Goal: Information Seeking & Learning: Learn about a topic

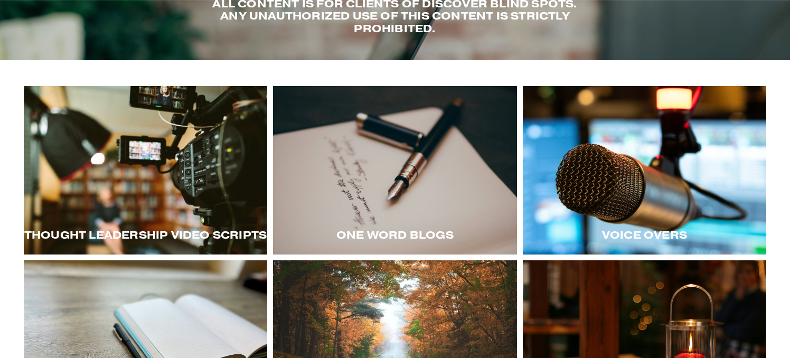
scroll to position [115, 0]
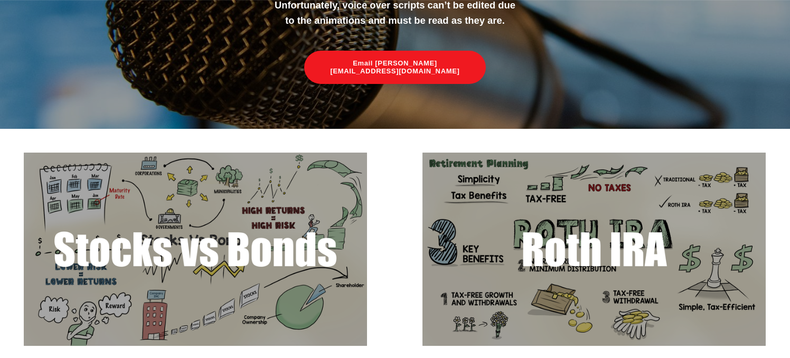
scroll to position [150, 0]
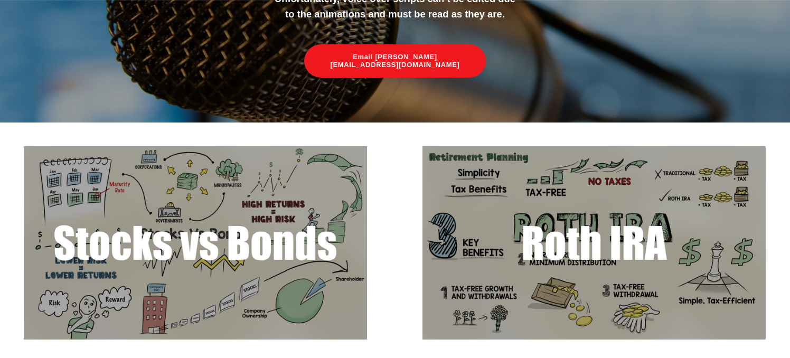
click at [507, 262] on img at bounding box center [594, 242] width 343 height 193
click at [310, 255] on img at bounding box center [195, 242] width 343 height 193
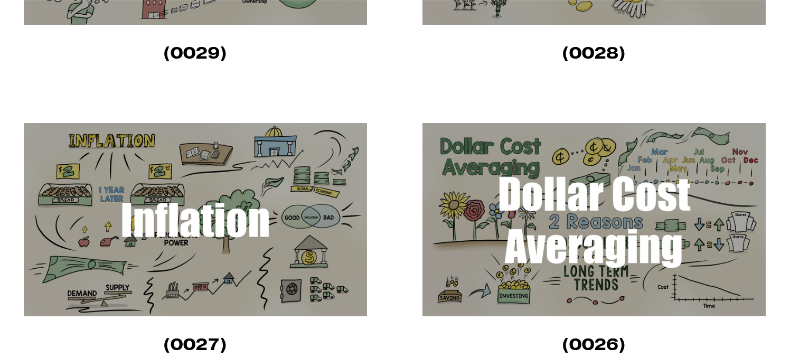
scroll to position [490, 0]
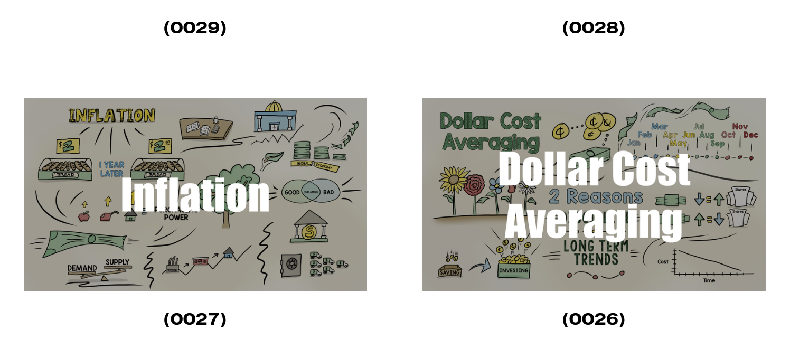
click at [539, 185] on img at bounding box center [594, 194] width 343 height 193
click at [306, 202] on img at bounding box center [195, 194] width 343 height 193
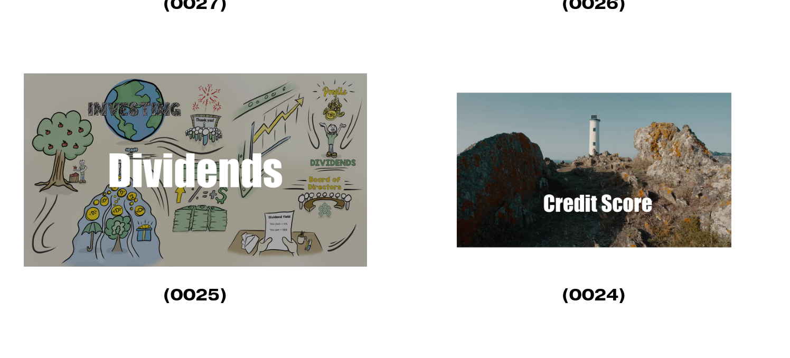
scroll to position [807, 0]
click at [334, 199] on img at bounding box center [195, 169] width 343 height 193
click at [537, 183] on img at bounding box center [594, 169] width 343 height 193
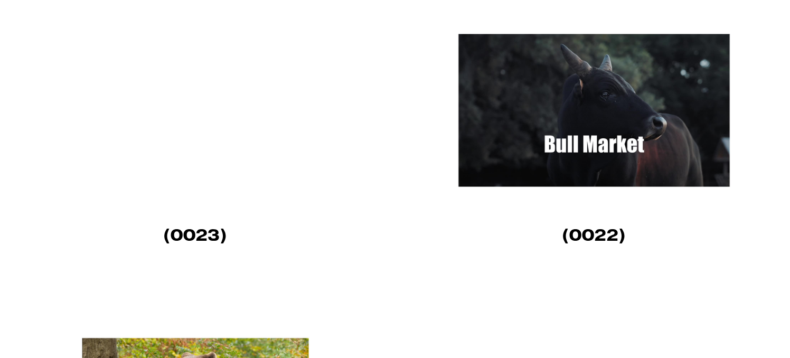
scroll to position [1157, 0]
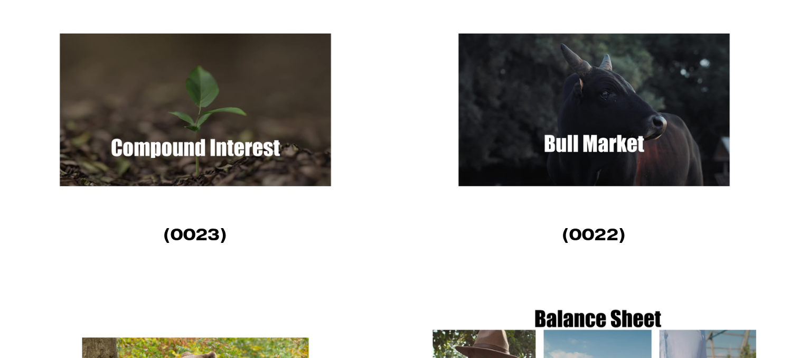
click at [306, 74] on img at bounding box center [195, 109] width 343 height 193
click at [635, 107] on img at bounding box center [594, 109] width 343 height 193
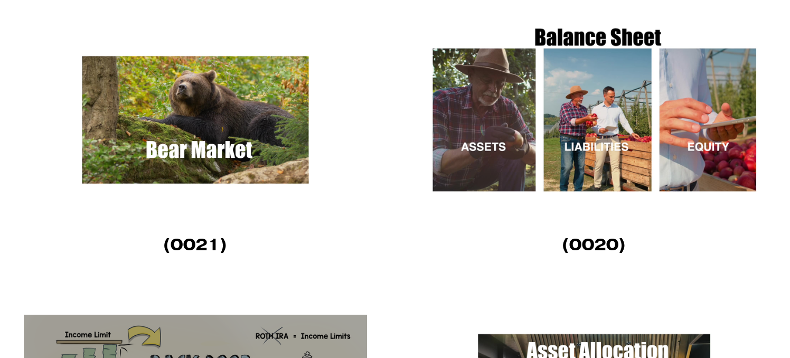
scroll to position [1447, 0]
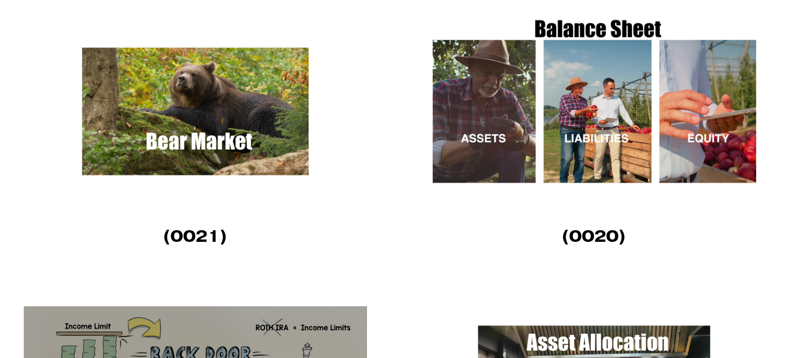
click at [266, 105] on img at bounding box center [195, 111] width 343 height 193
click at [608, 126] on img at bounding box center [594, 111] width 343 height 193
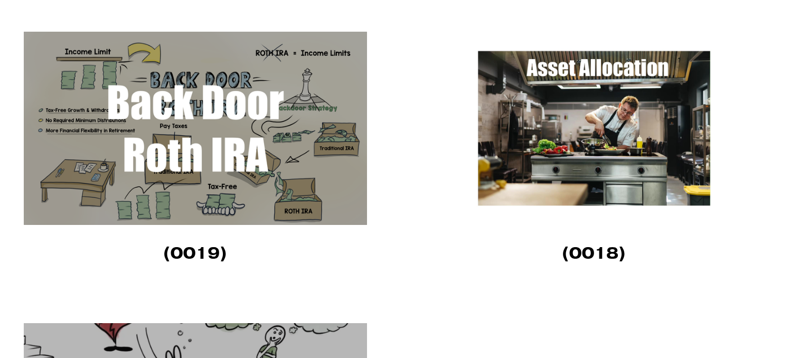
scroll to position [1724, 0]
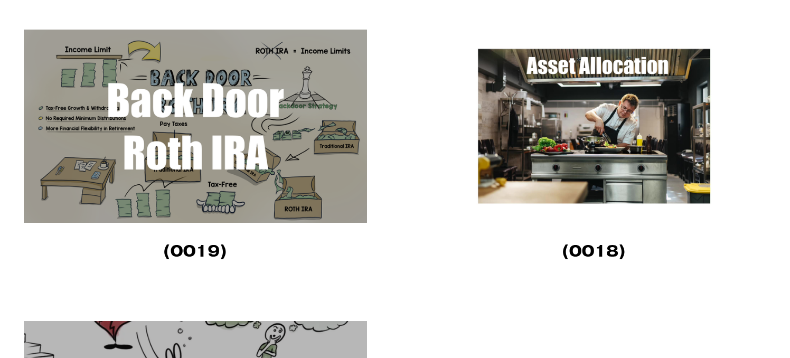
click at [296, 127] on img at bounding box center [195, 126] width 343 height 193
click at [586, 111] on img at bounding box center [594, 126] width 343 height 193
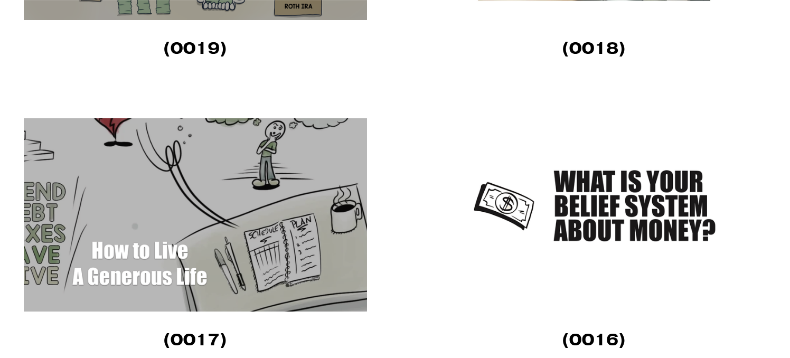
scroll to position [1928, 0]
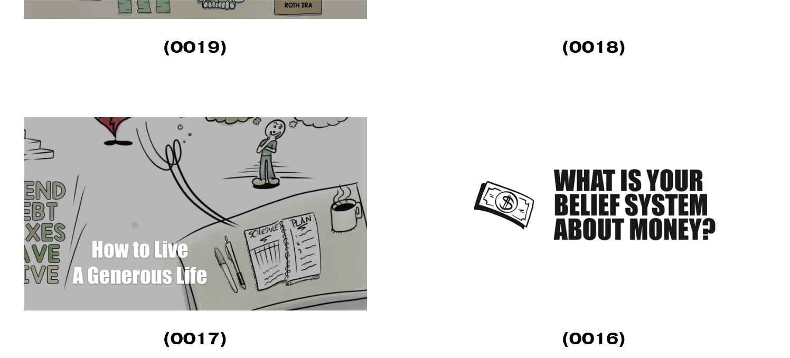
click at [250, 224] on img at bounding box center [195, 213] width 343 height 193
click at [597, 204] on img at bounding box center [594, 213] width 343 height 193
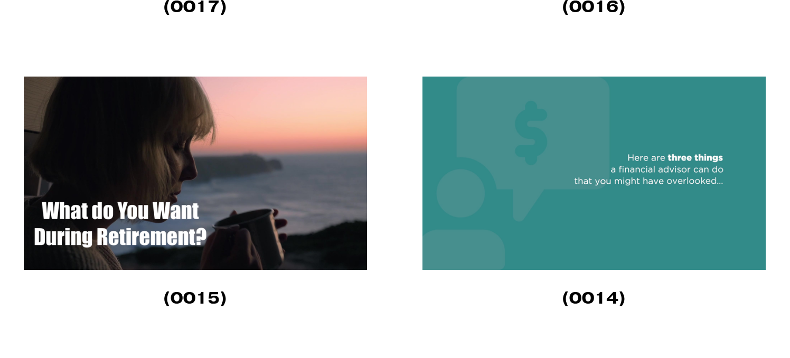
scroll to position [2278, 0]
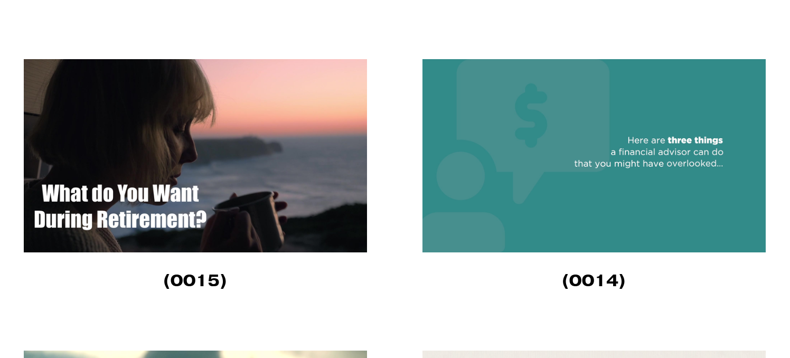
click at [281, 166] on img at bounding box center [195, 155] width 343 height 193
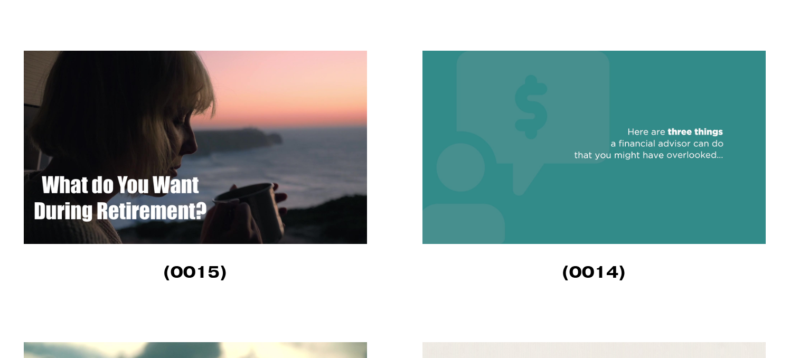
scroll to position [2286, 0]
click at [594, 171] on img at bounding box center [594, 147] width 343 height 193
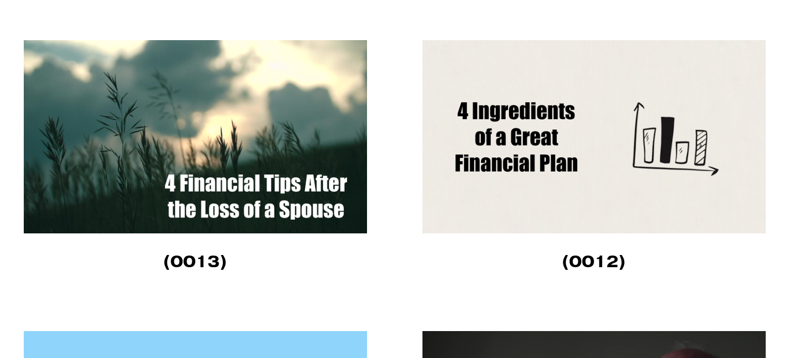
scroll to position [2594, 0]
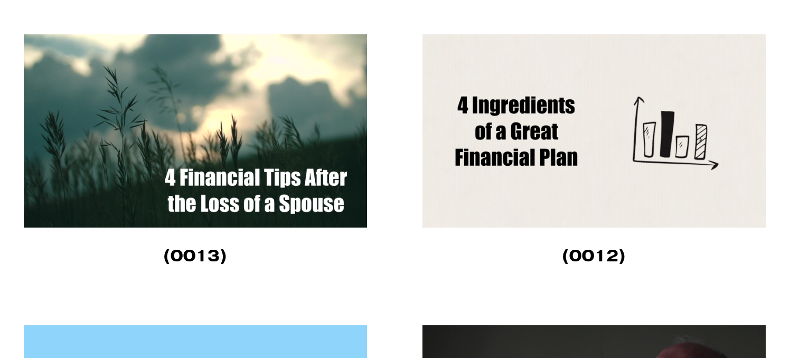
click at [273, 139] on img at bounding box center [195, 130] width 343 height 193
click at [499, 115] on img at bounding box center [594, 130] width 343 height 193
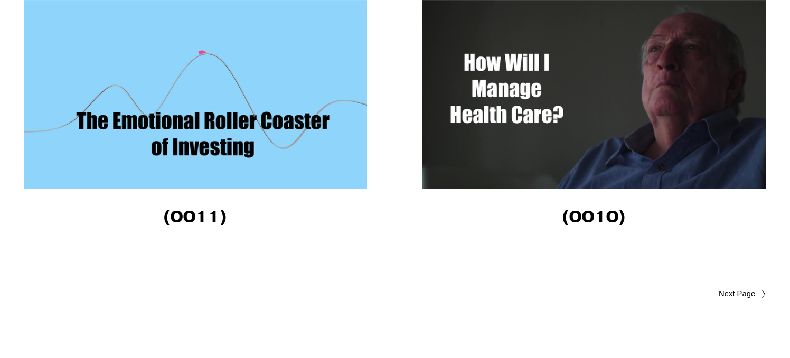
scroll to position [2925, 0]
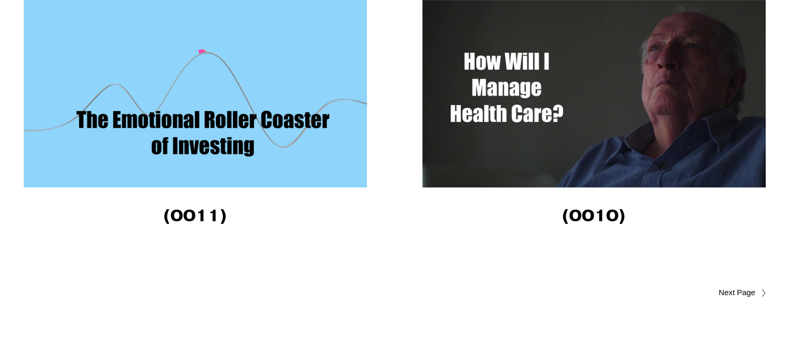
click at [273, 130] on img at bounding box center [195, 90] width 343 height 193
click at [517, 100] on img at bounding box center [594, 90] width 343 height 193
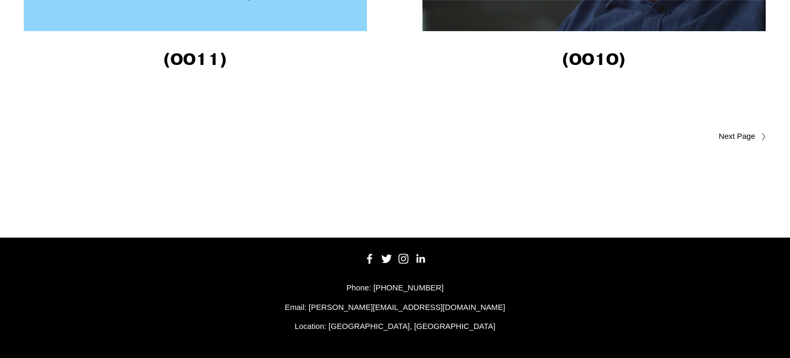
click at [739, 136] on span "Older Posts" at bounding box center [716, 136] width 77 height 13
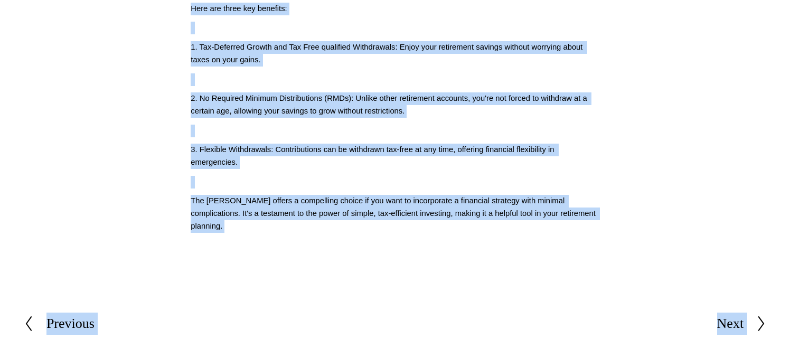
scroll to position [667, 0]
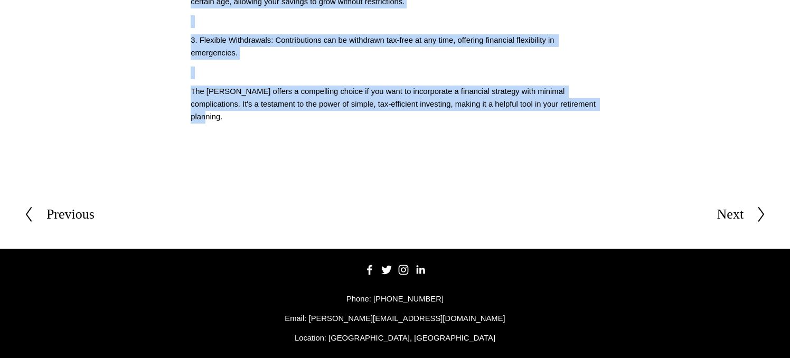
drag, startPoint x: 193, startPoint y: 122, endPoint x: 603, endPoint y: 114, distance: 410.5
copy div "Why a Roth IRA (0028) In the complex world of retirement planning, let's discus…"
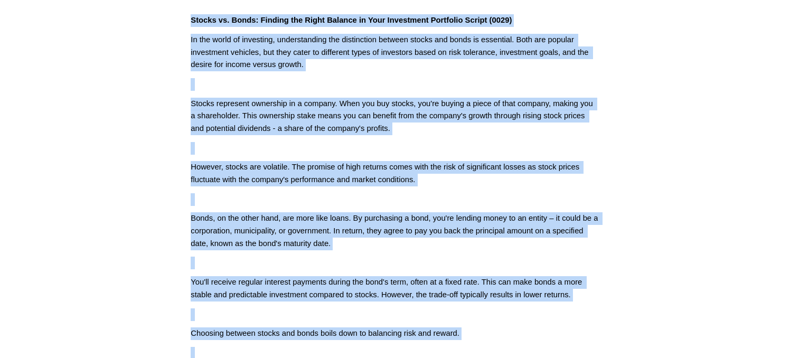
scroll to position [589, 0]
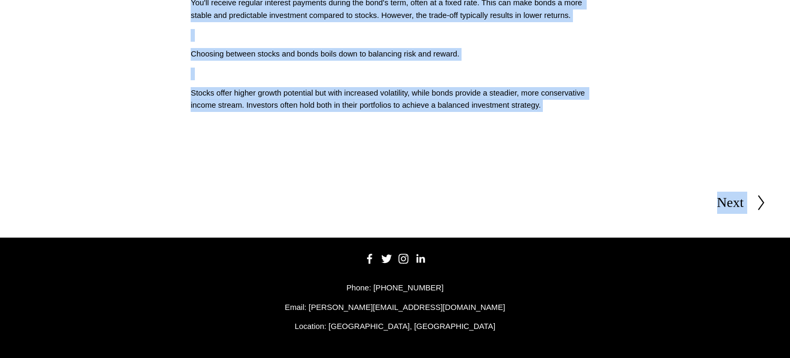
drag, startPoint x: 190, startPoint y: 327, endPoint x: 593, endPoint y: 105, distance: 459.8
copy div "Stocks vs. Bonds: Finding the Right Balance in Your Investment Portfolio Script…"
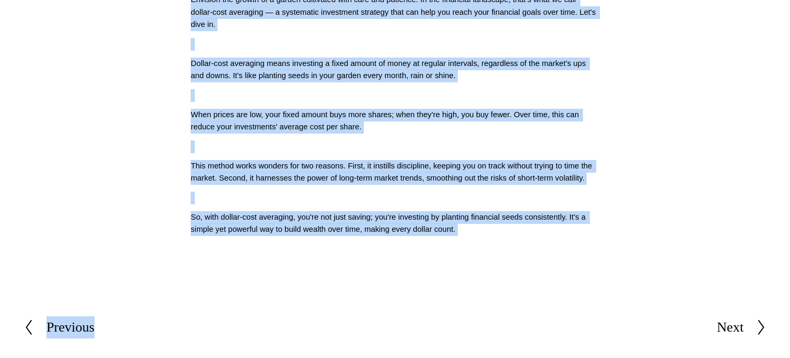
scroll to position [474, 0]
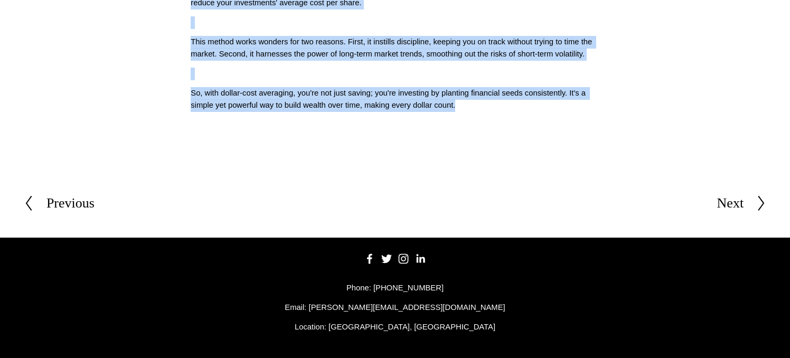
drag, startPoint x: 190, startPoint y: 327, endPoint x: 562, endPoint y: 137, distance: 417.6
copy div "Cultivating Your Financial Future with Dollar-Cost Averaging Script (0026) Envi…"
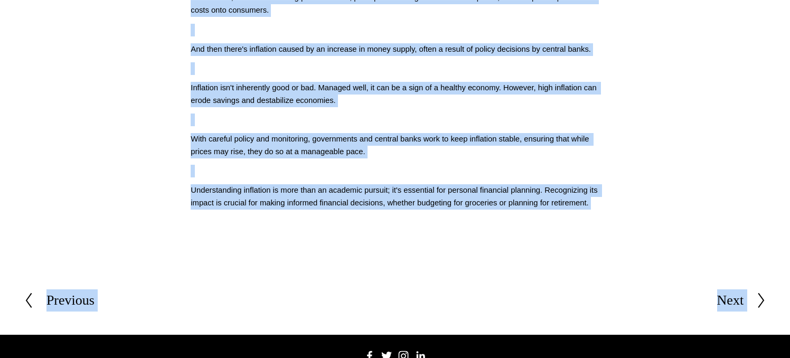
scroll to position [608, 0]
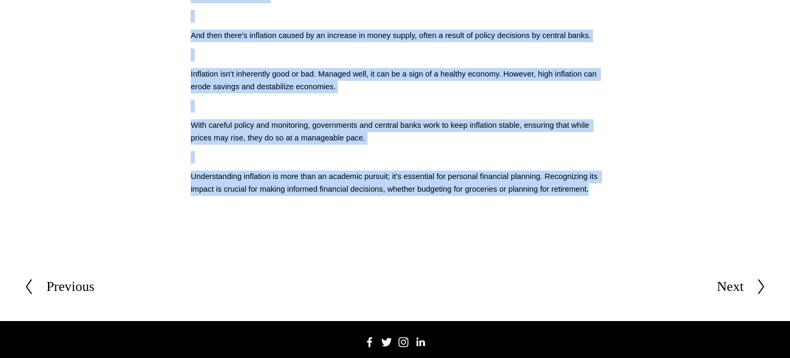
drag, startPoint x: 187, startPoint y: 326, endPoint x: 627, endPoint y: 191, distance: 460.8
copy div "Navigating the Effects of Inflation on Your Financial Plans Script (0027) Infla…"
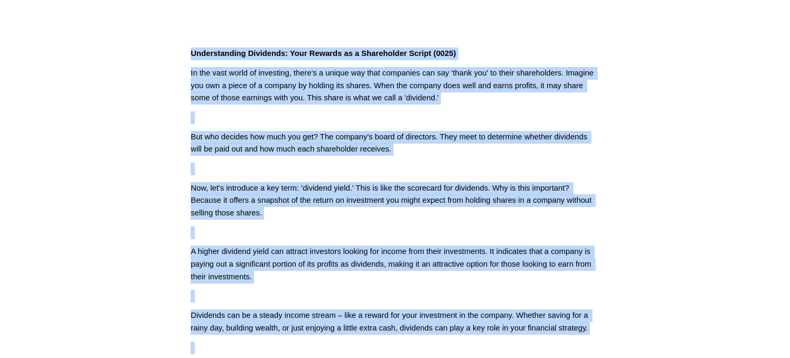
scroll to position [550, 0]
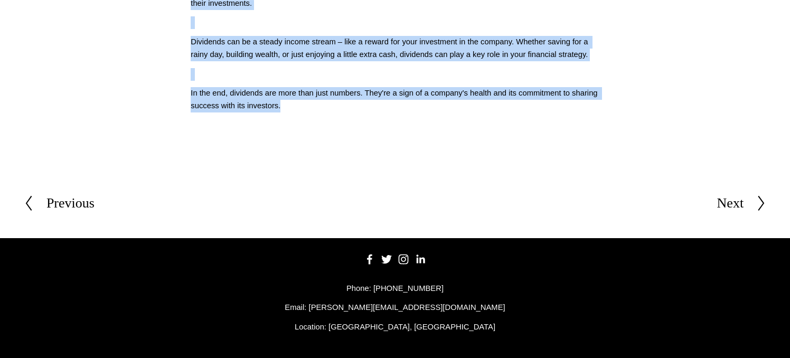
drag, startPoint x: 191, startPoint y: 327, endPoint x: 503, endPoint y: 108, distance: 381.6
copy div "Understanding Dividends: Your Rewards as a Shareholder Script (0025) In the vas…"
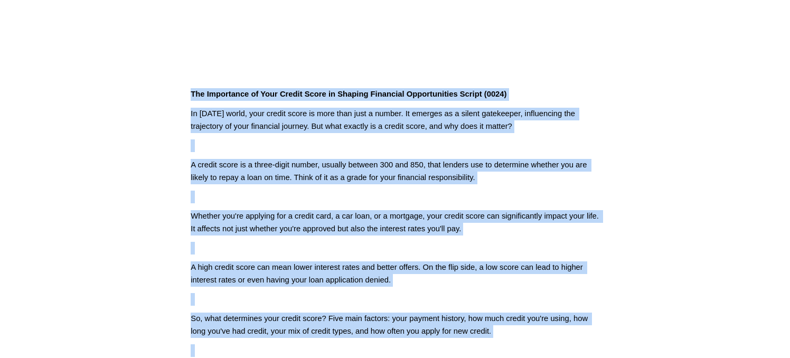
scroll to position [564, 0]
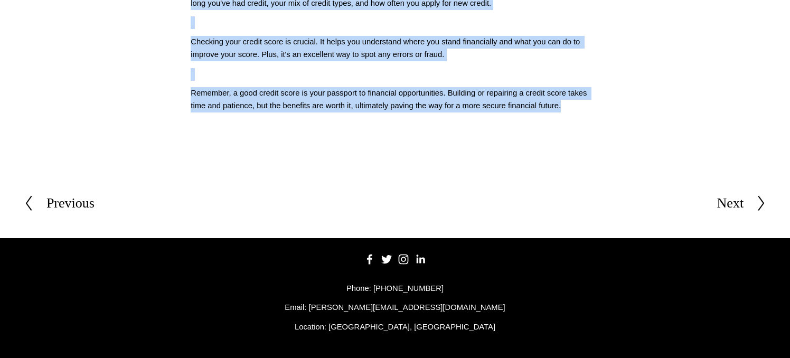
drag, startPoint x: 189, startPoint y: 326, endPoint x: 599, endPoint y: 102, distance: 468.2
copy div "The Importance of Your Credit Score in Shaping Financial Opportunities Script (…"
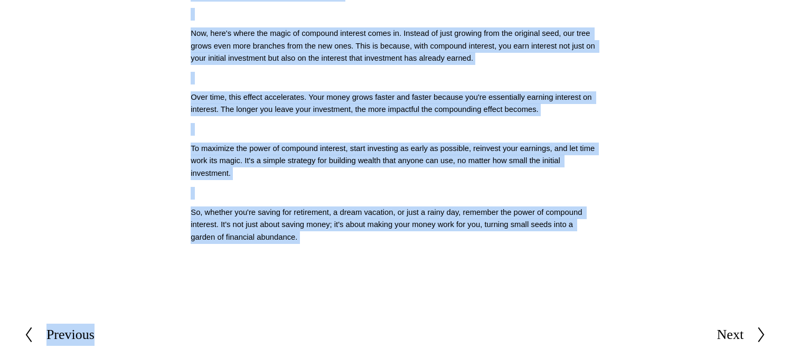
scroll to position [550, 0]
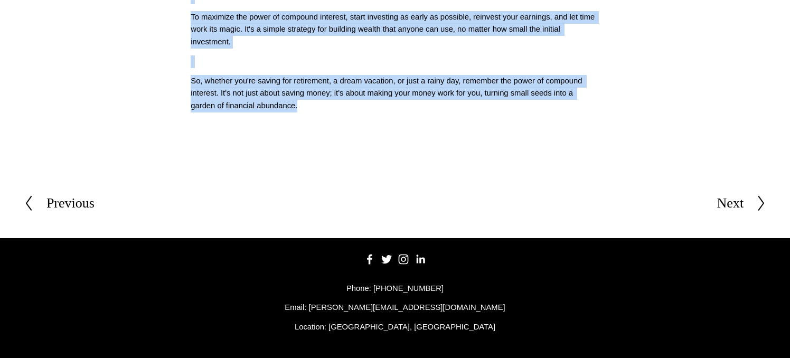
drag, startPoint x: 188, startPoint y: 330, endPoint x: 539, endPoint y: 107, distance: 416.3
copy div "Unlocking the Power of Compound Interest for Your Savings Script (0023) Welcome…"
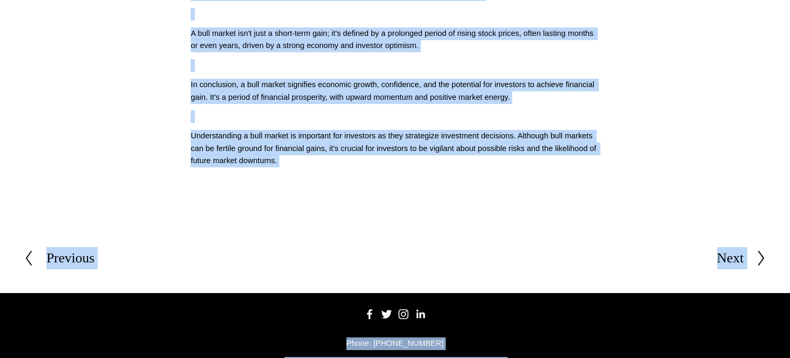
scroll to position [589, 0]
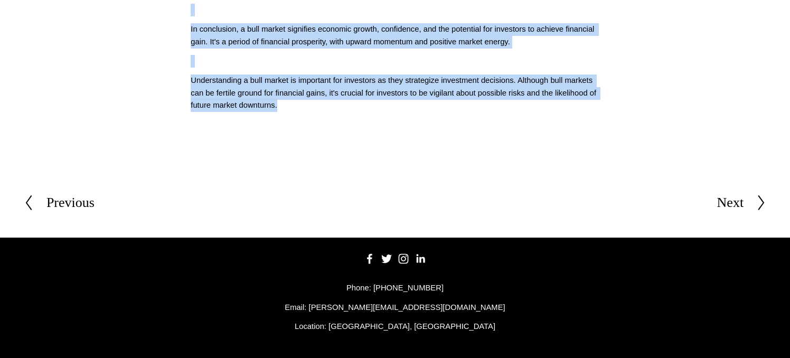
drag, startPoint x: 187, startPoint y: 326, endPoint x: 464, endPoint y: 108, distance: 352.4
copy div "Loremipsumdol sit Ametcons ad Elit Seddoei Tempor (5336) Incidid u labore etdol…"
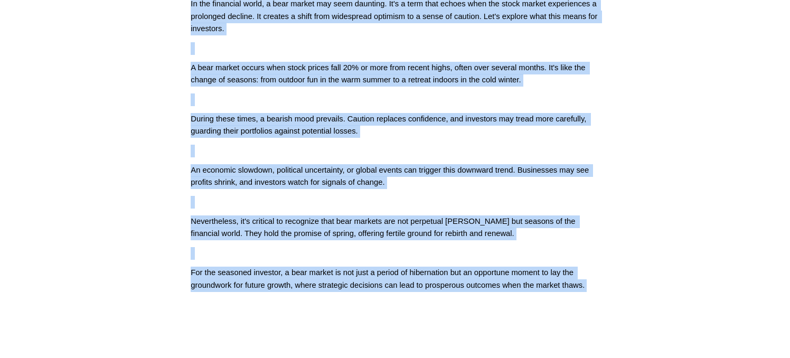
scroll to position [526, 0]
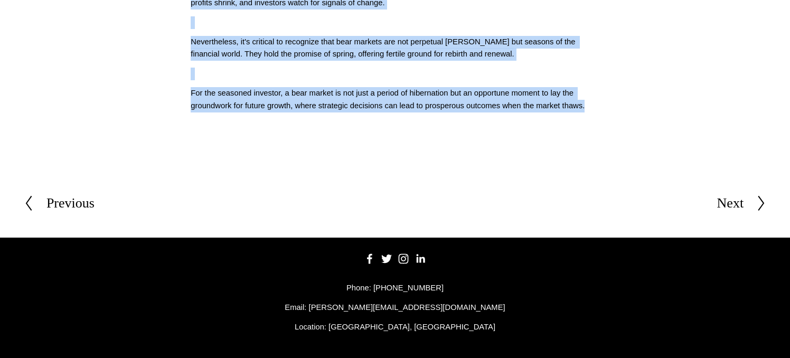
drag, startPoint x: 186, startPoint y: 328, endPoint x: 611, endPoint y: 110, distance: 477.4
copy div "Navigating the Seasonal Shifts of Bear Markets Script (0021) In the financial w…"
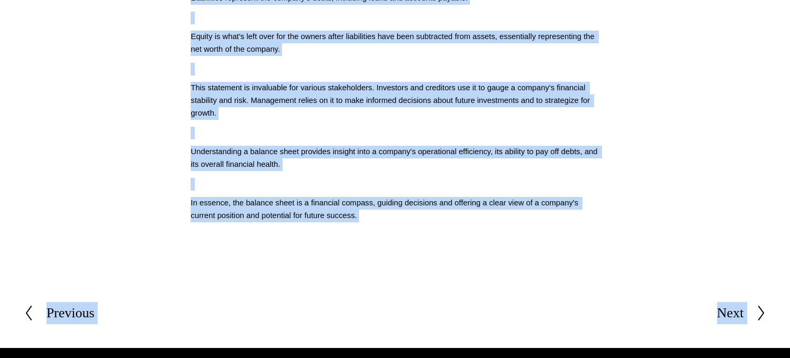
scroll to position [629, 0]
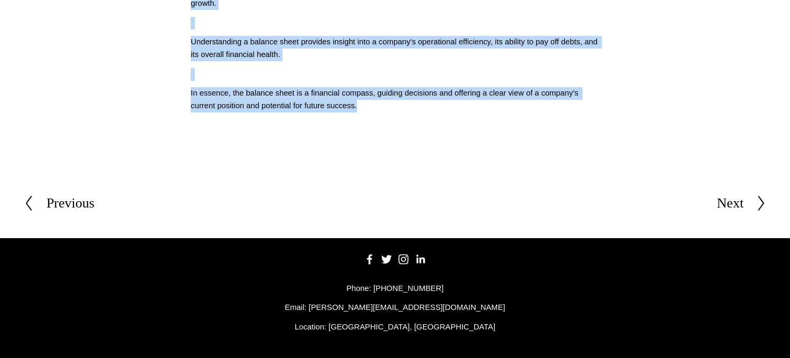
drag, startPoint x: 189, startPoint y: 328, endPoint x: 454, endPoint y: 105, distance: 346.4
copy div "Loremips Dolo s Ametcon Adipi: E Seddoeius Tempori Utlabo (8575) Et doloremagn …"
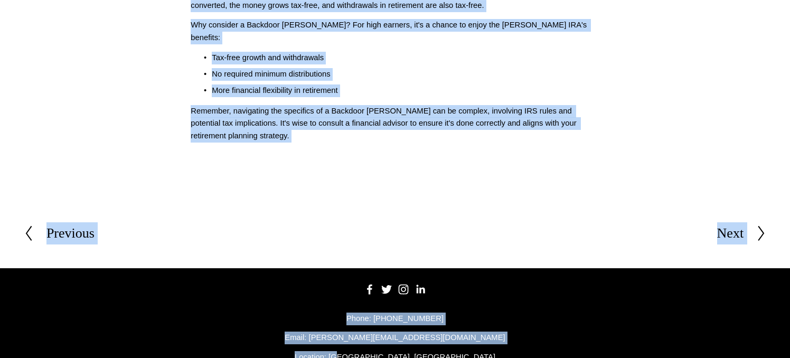
scroll to position [611, 0]
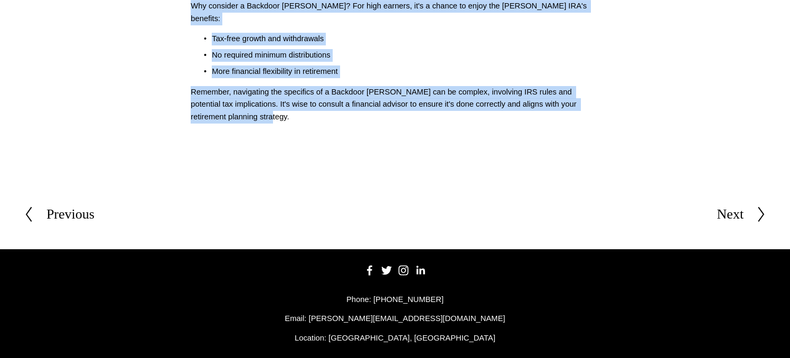
drag, startPoint x: 189, startPoint y: 330, endPoint x: 512, endPoint y: 106, distance: 393.2
copy div "Strategizing Your Retirement Savings with a Backdoor Roth IRA Script (0019) Whe…"
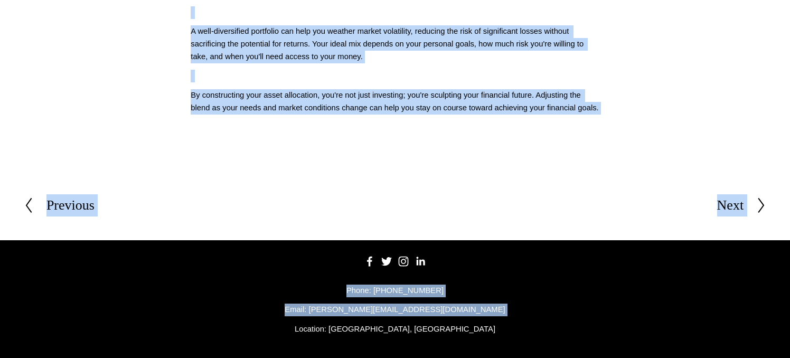
scroll to position [511, 0]
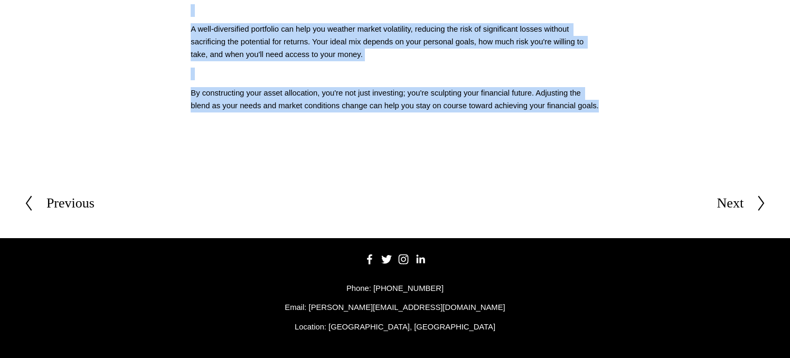
drag, startPoint x: 189, startPoint y: 327, endPoint x: 482, endPoint y: 108, distance: 366.3
copy div "Loremips Dolo Sitametco Adipis elit Seddo Eiusmodtem Incidi (8244) Ut lab etdol…"
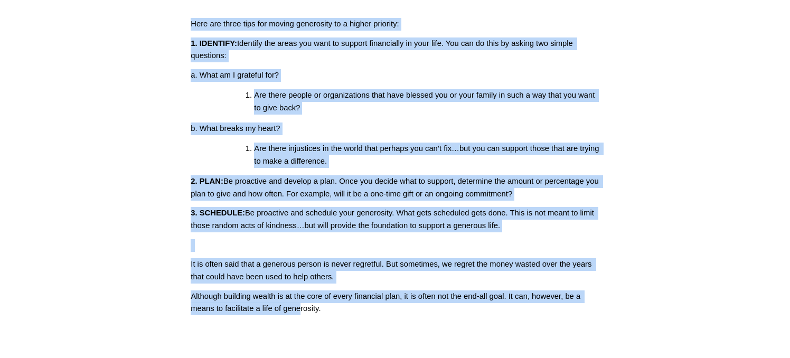
scroll to position [699, 0]
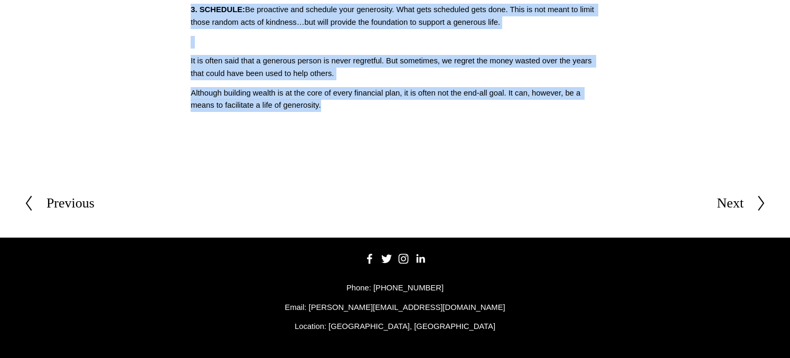
drag, startPoint x: 188, startPoint y: 327, endPoint x: 463, endPoint y: 106, distance: 353.9
copy div "Cultivating a Life of Generosity Through Your Financial Plan Script (0017) At s…"
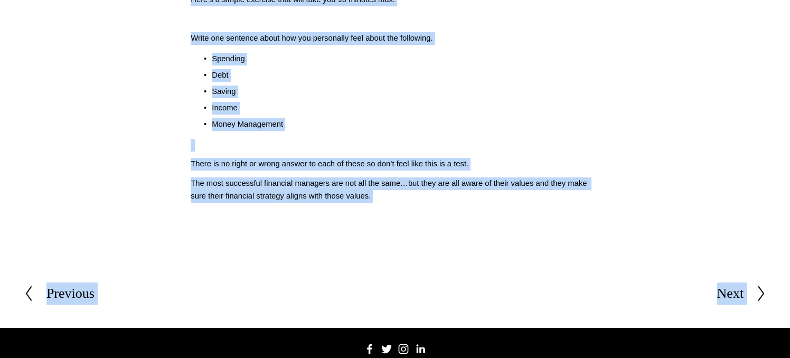
scroll to position [601, 0]
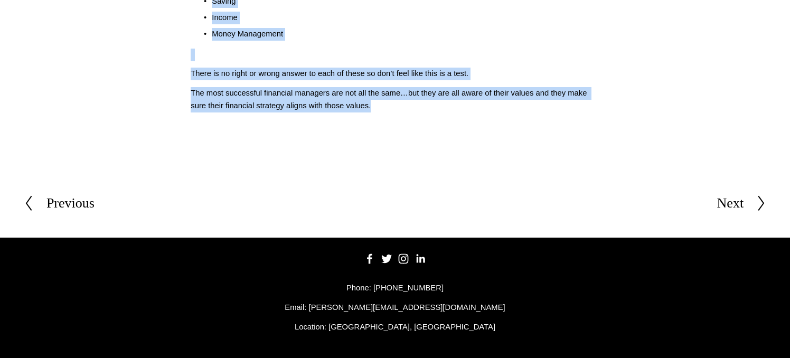
drag, startPoint x: 191, startPoint y: 330, endPoint x: 423, endPoint y: 120, distance: 313.0
copy div "What is your Financial Value System? Script: (0016) What is your belief system …"
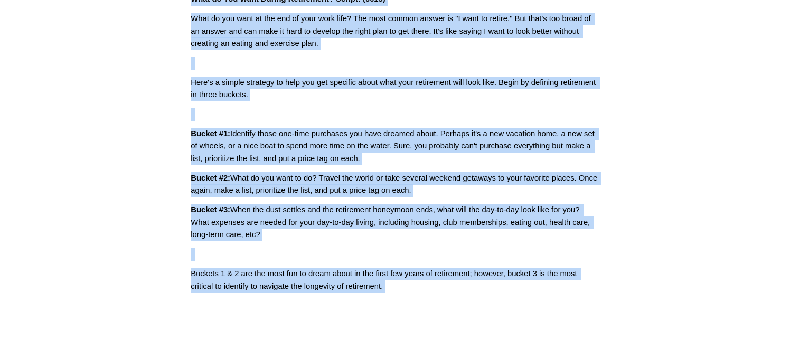
scroll to position [511, 0]
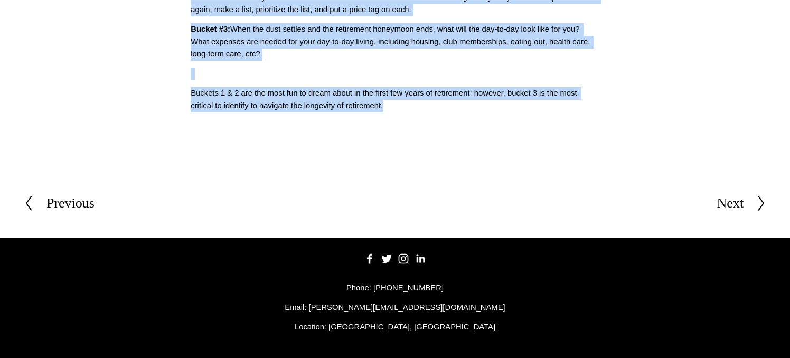
drag, startPoint x: 188, startPoint y: 326, endPoint x: 409, endPoint y: 106, distance: 311.9
copy div "Lore ip Dol Sita Consec Adipiscing? Elitse: (5432) Doei te inc utla et dol mag …"
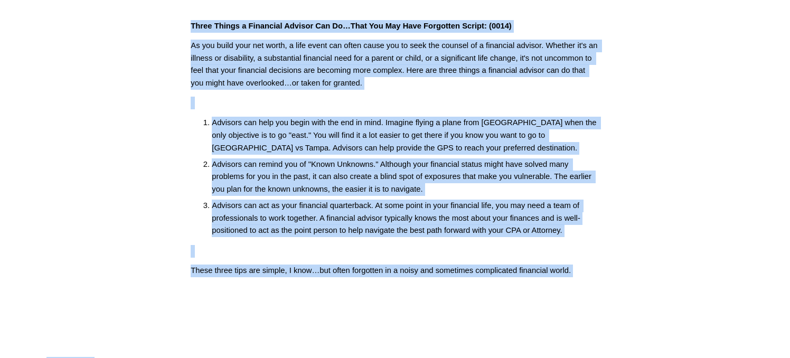
scroll to position [469, 0]
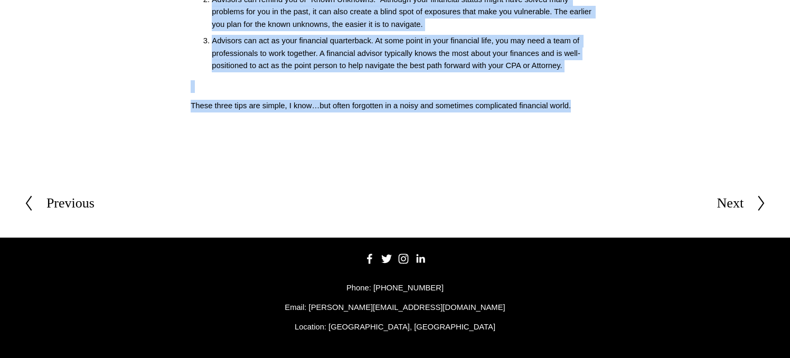
drag, startPoint x: 178, startPoint y: 326, endPoint x: 613, endPoint y: 117, distance: 482.6
copy div "Lorem Ipsumd s Ametconse Adipisc Eli Se…Doei Tem Inc Utla Etdolorem Aliqua: (66…"
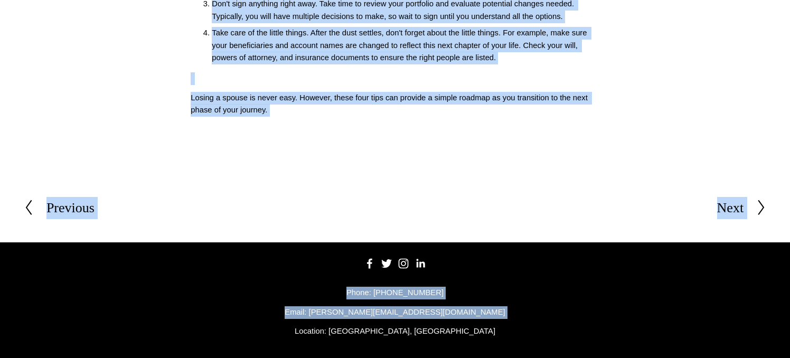
scroll to position [505, 0]
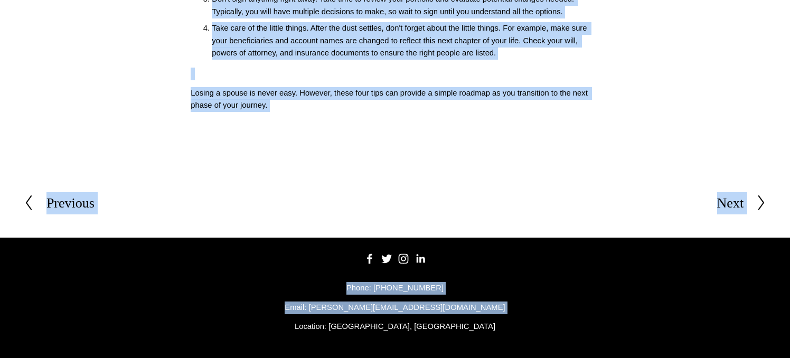
drag, startPoint x: 181, startPoint y: 327, endPoint x: 358, endPoint y: 104, distance: 284.7
copy div "Four Financial Tips After the Loss of a Spouse Script: (0013) Losing a spouse i…"
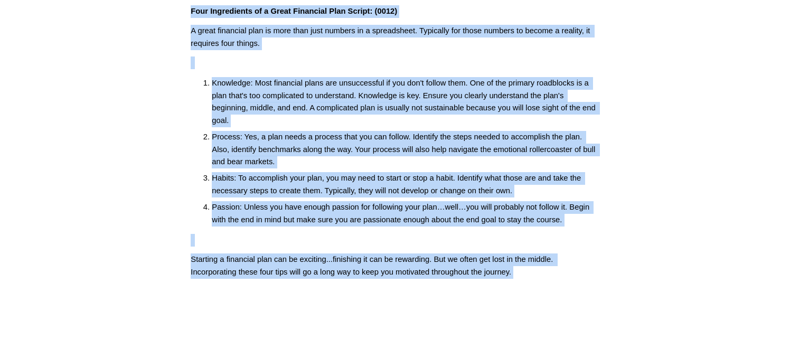
scroll to position [485, 0]
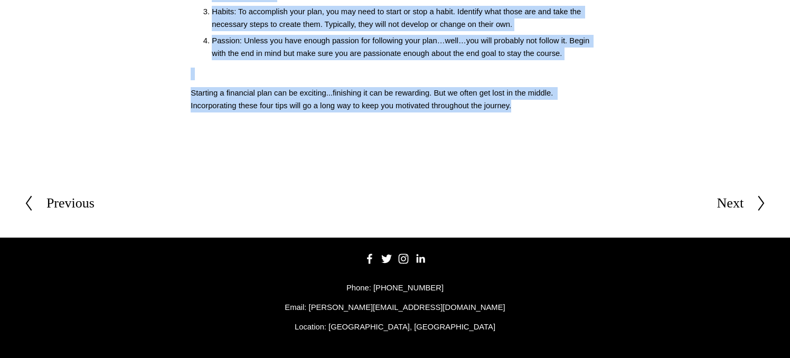
drag, startPoint x: 181, startPoint y: 325, endPoint x: 547, endPoint y: 114, distance: 422.6
copy div "Four Ingredients of a Great Financial Plan Script: (0012) A great financial pla…"
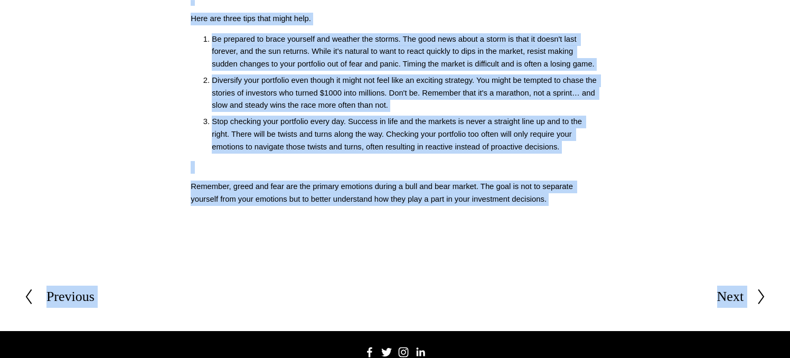
scroll to position [482, 0]
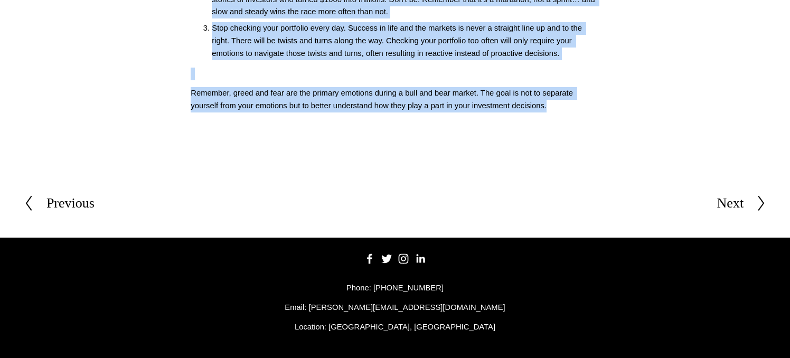
drag, startPoint x: 186, startPoint y: 326, endPoint x: 564, endPoint y: 107, distance: 436.2
copy div "The Emotional Roller Coaster of Investing Script: (0011) When it comes to inves…"
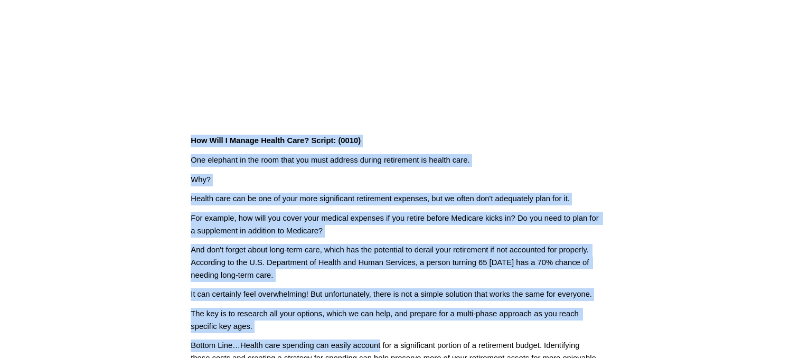
scroll to position [454, 0]
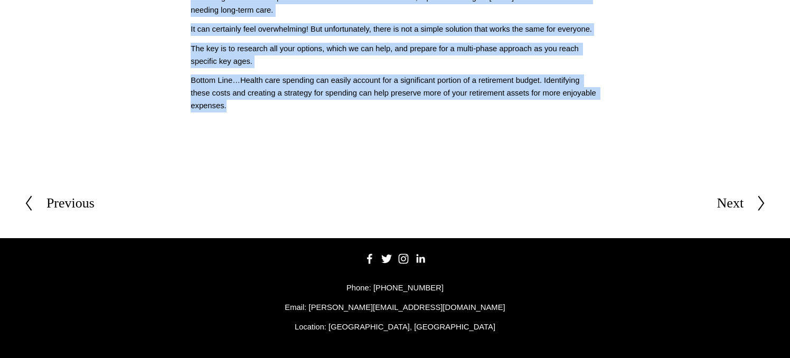
drag, startPoint x: 179, startPoint y: 323, endPoint x: 476, endPoint y: 103, distance: 369.7
copy div "Lor Ipsu D Sitame Consec Adip? Elitse: (7804) Doe temporin ut lab etdo magn ali…"
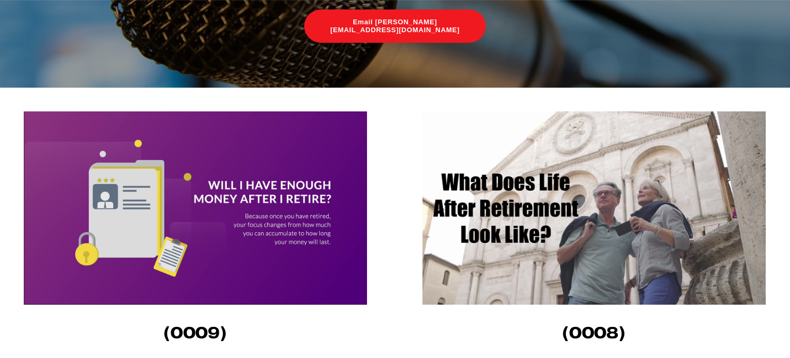
scroll to position [186, 0]
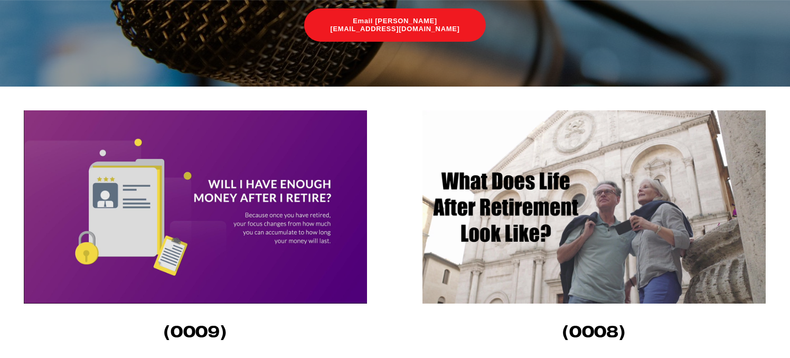
click at [309, 198] on img at bounding box center [195, 206] width 343 height 193
click at [526, 218] on img at bounding box center [594, 206] width 343 height 193
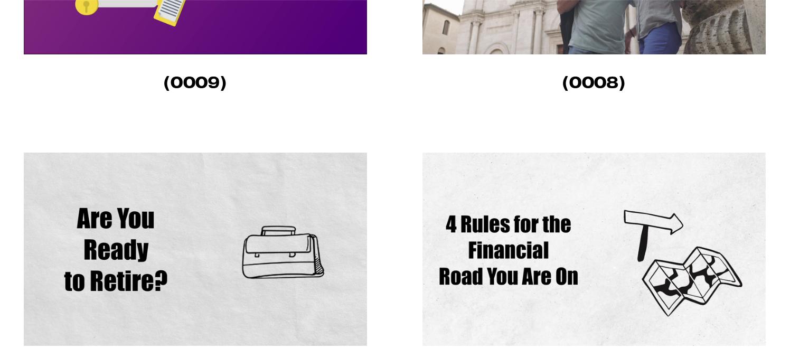
scroll to position [437, 0]
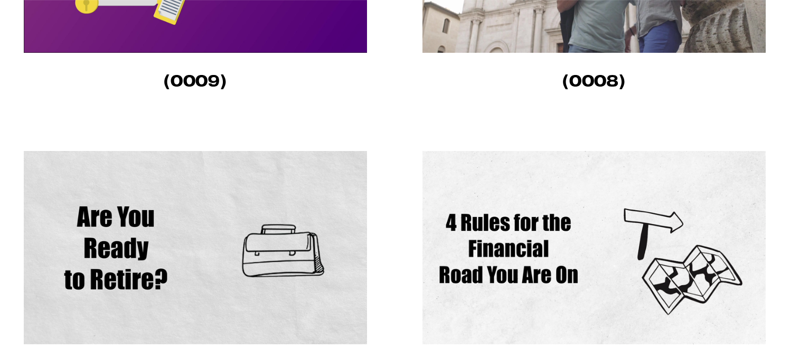
click at [317, 225] on img at bounding box center [195, 247] width 343 height 193
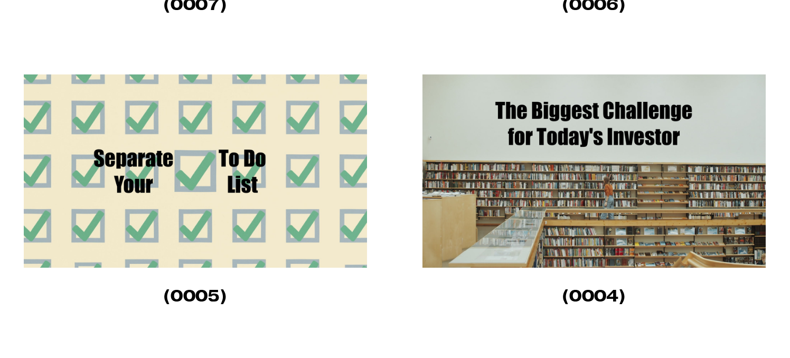
scroll to position [825, 0]
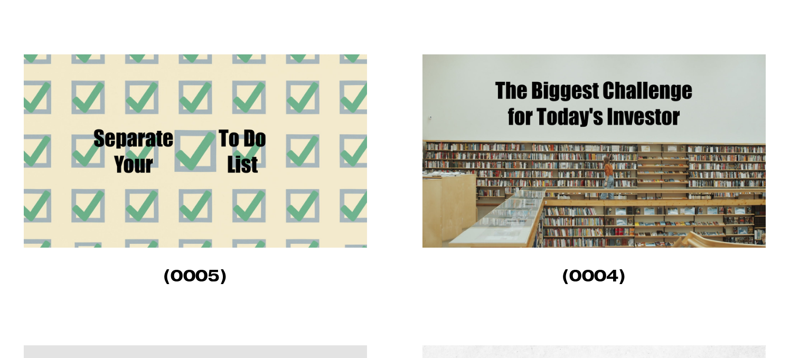
click at [503, 186] on img at bounding box center [594, 150] width 343 height 193
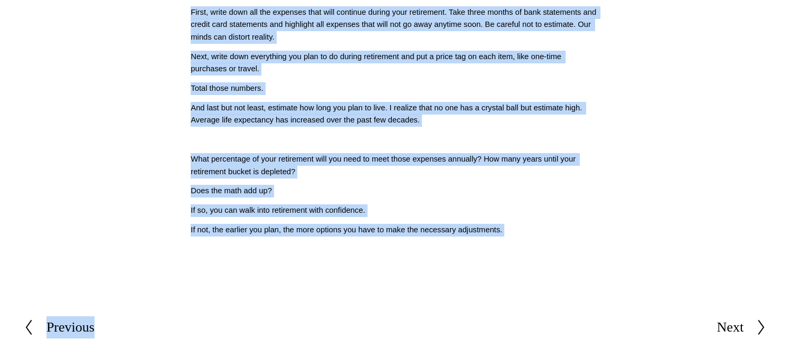
scroll to position [577, 0]
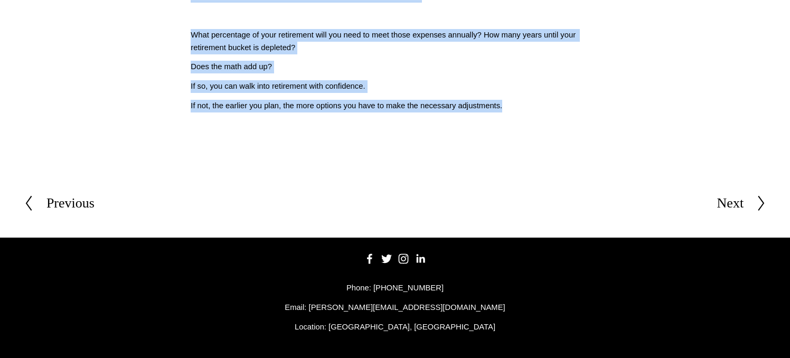
drag, startPoint x: 178, startPoint y: 327, endPoint x: 559, endPoint y: 109, distance: 438.9
copy div "Will I Have Enough Money After I Retire? Script: (009) Will I have enough money…"
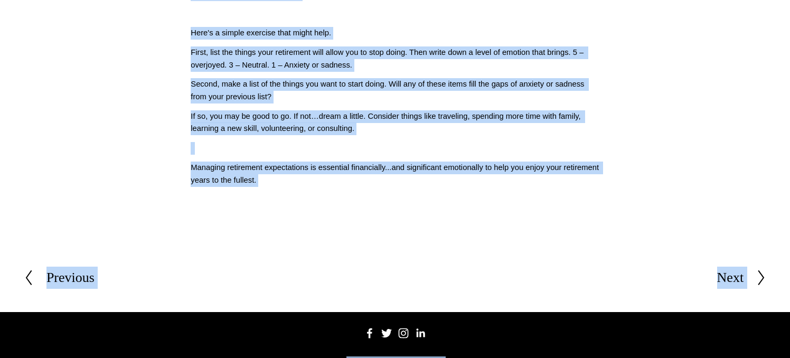
scroll to position [518, 0]
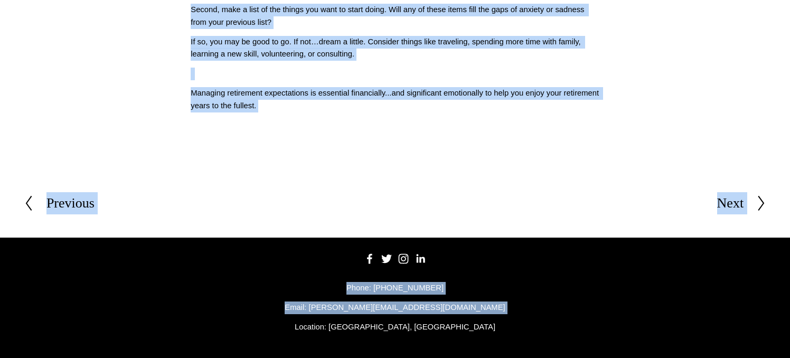
drag, startPoint x: 185, startPoint y: 325, endPoint x: 458, endPoint y: 106, distance: 350.2
copy div "What Does Life After Retirement Look Like? Script: (008) Most people don't take…"
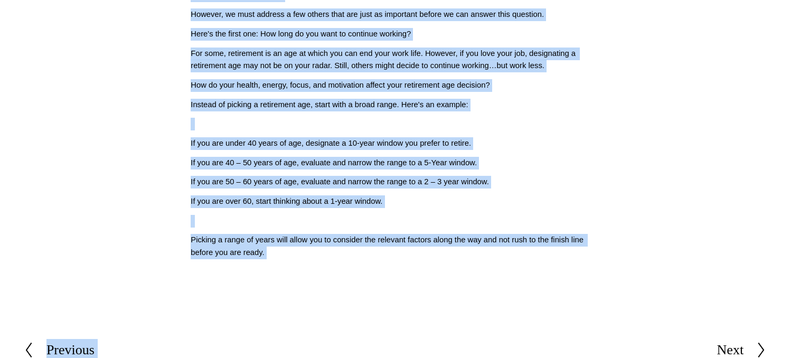
scroll to position [514, 0]
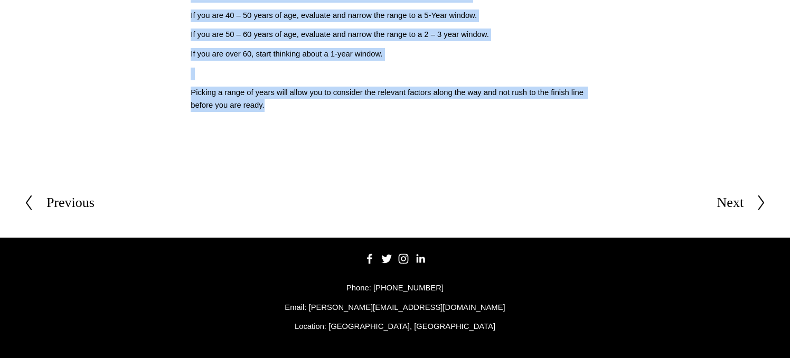
drag, startPoint x: 178, startPoint y: 330, endPoint x: 517, endPoint y: 107, distance: 406.1
copy div "Lor Ips Dolor si Ametco? Adipis: (882) E'se doeiusmo temporin ut laboreetd magn…"
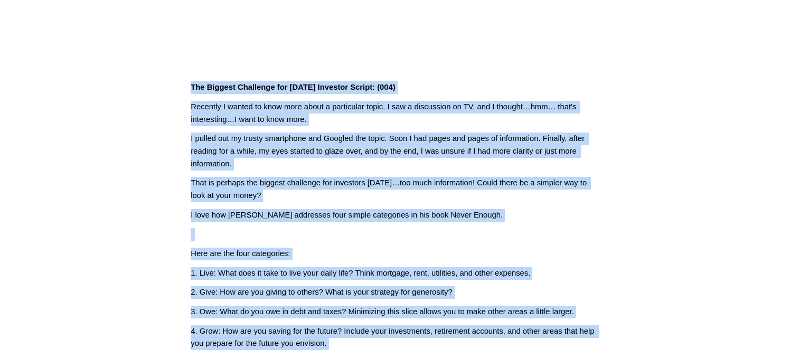
scroll to position [539, 0]
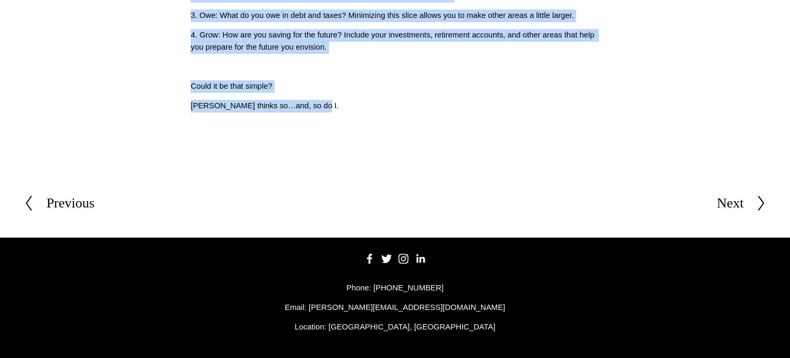
drag, startPoint x: 179, startPoint y: 326, endPoint x: 378, endPoint y: 114, distance: 291.1
copy div "The Biggest Challenge for Today's Investor Script: (004) Recently I wanted to k…"
